Goal: Obtain resource: Download file/media

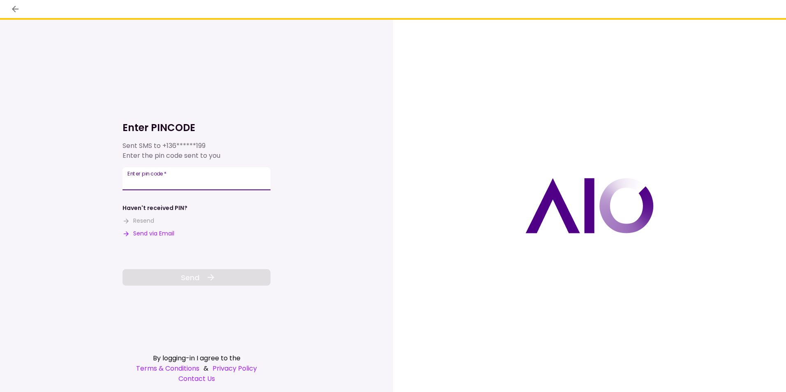
drag, startPoint x: 215, startPoint y: 179, endPoint x: 223, endPoint y: 178, distance: 8.7
click at [215, 179] on input "Enter pin code   *" at bounding box center [197, 178] width 148 height 23
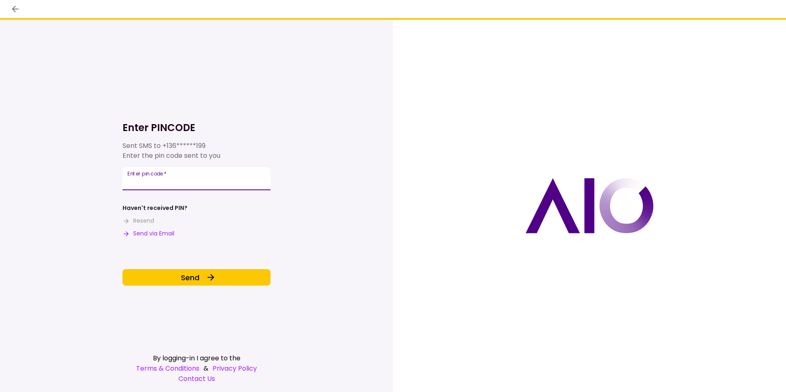
type input "******"
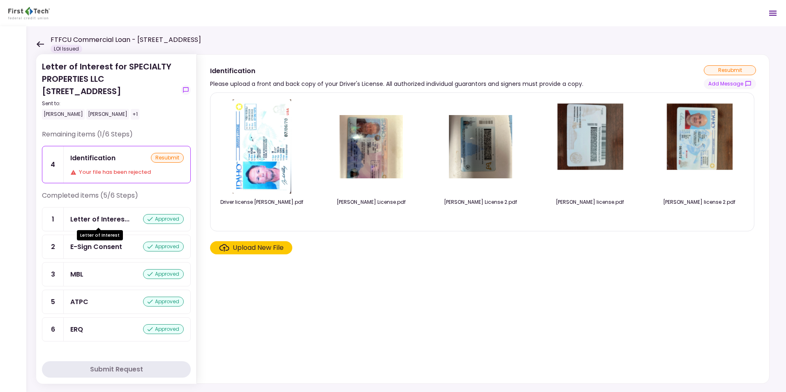
click at [91, 219] on div "Letter of Interes..." at bounding box center [99, 219] width 59 height 10
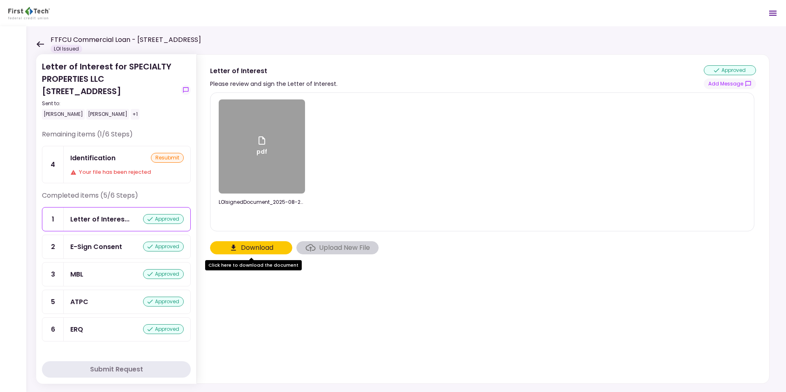
click at [265, 146] on div "pdf" at bounding box center [262, 147] width 11 height 22
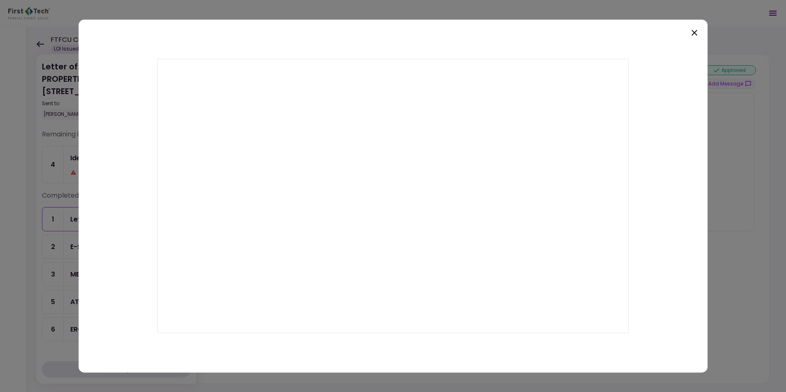
click at [695, 34] on icon at bounding box center [695, 33] width 10 height 10
